Goal: Task Accomplishment & Management: Manage account settings

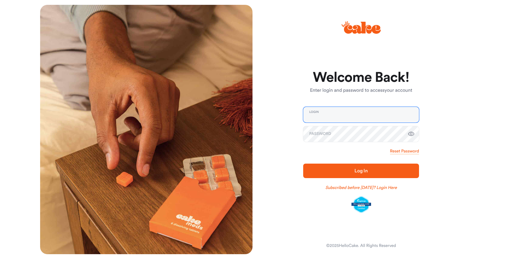
click at [0, 258] on com-1password-button at bounding box center [0, 259] width 0 height 0
click at [364, 119] on input "email" at bounding box center [361, 115] width 116 height 16
type input "**********"
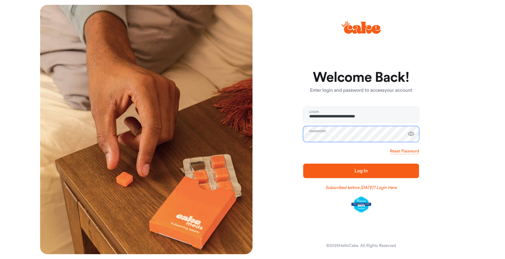
click at [361, 170] on button "Log In" at bounding box center [361, 170] width 116 height 14
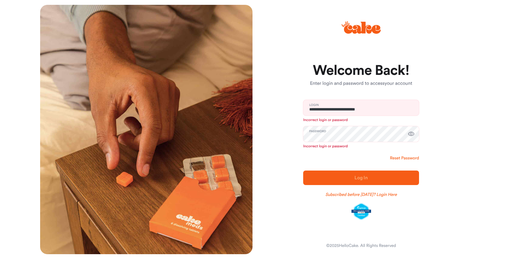
click at [400, 158] on link "Reset Password" at bounding box center [404, 158] width 29 height 6
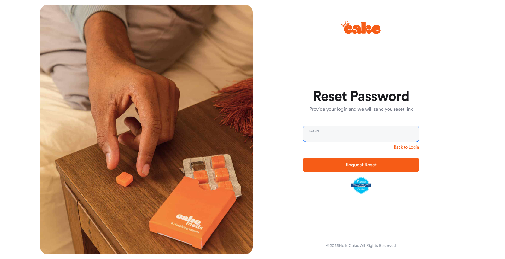
click at [317, 137] on input "email" at bounding box center [361, 134] width 116 height 16
type input "**********"
click at [332, 163] on span "Request Reset" at bounding box center [361, 164] width 97 height 7
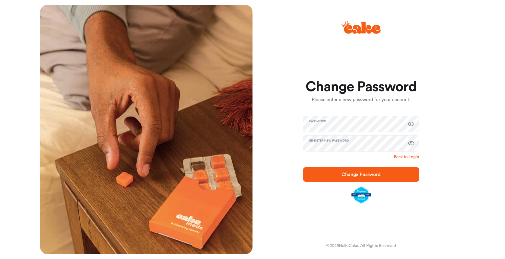
click at [391, 172] on span "Change Password" at bounding box center [361, 174] width 97 height 7
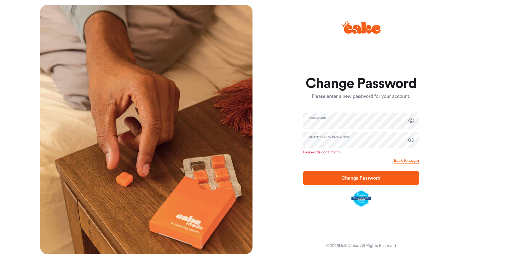
click at [458, 148] on div "Change Password Please enter a new password for your account. Password Re-enter…" at bounding box center [358, 129] width 212 height 249
click at [412, 121] on icon "button" at bounding box center [410, 120] width 7 height 7
click at [413, 139] on icon "button" at bounding box center [411, 140] width 6 height 4
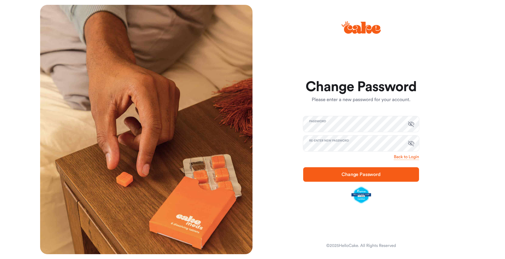
click at [404, 172] on span "Change Password" at bounding box center [361, 174] width 97 height 7
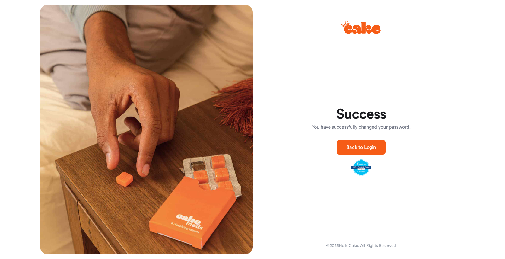
click at [368, 146] on span "Back to Login" at bounding box center [361, 147] width 30 height 5
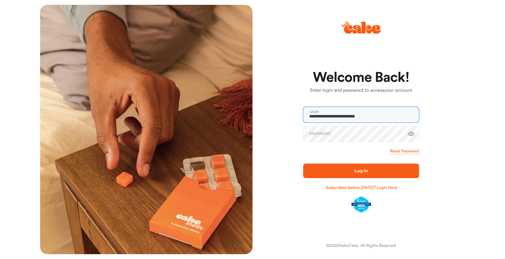
type input "**********"
click at [361, 170] on button "Log In" at bounding box center [361, 170] width 116 height 14
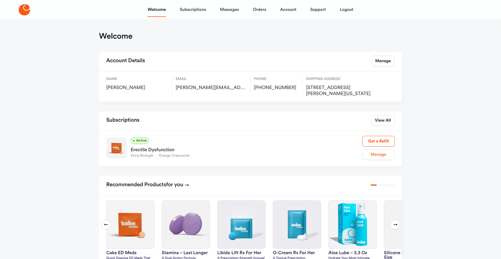
click at [382, 157] on link "Manage" at bounding box center [378, 154] width 33 height 11
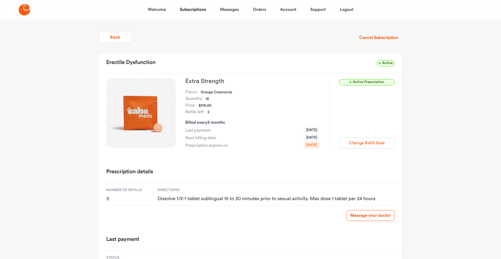
click at [352, 142] on button "Change Refill Date" at bounding box center [367, 143] width 56 height 11
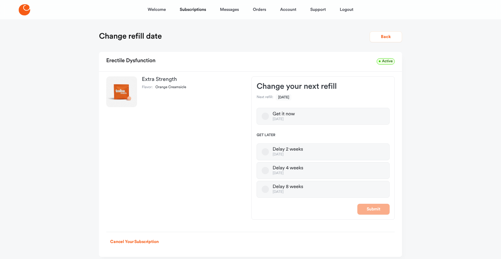
click at [264, 189] on button "Delay 8 weeks [DATE]" at bounding box center [264, 188] width 7 height 7
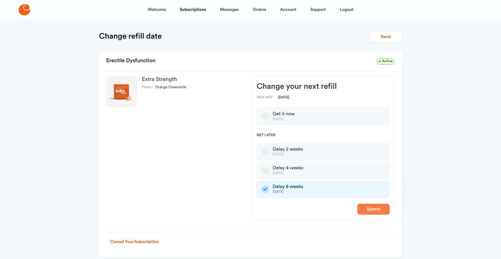
click at [373, 211] on button "Submit" at bounding box center [373, 209] width 32 height 11
